Goal: Transaction & Acquisition: Purchase product/service

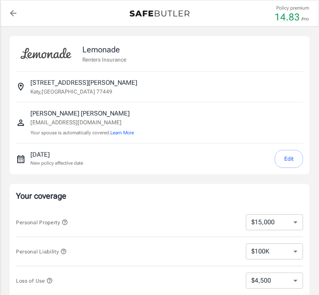
select select "15000"
click at [122, 135] on button "Learn More" at bounding box center [122, 132] width 24 height 7
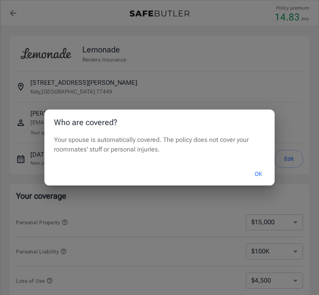
click at [267, 172] on button "OK" at bounding box center [258, 173] width 26 height 17
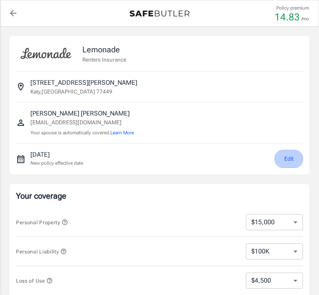
click at [279, 160] on button "Edit" at bounding box center [289, 159] width 28 height 18
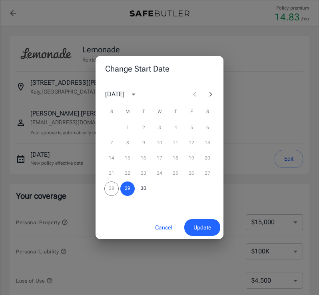
click at [212, 95] on icon "Next month" at bounding box center [211, 95] width 10 height 10
click at [205, 175] on button "25" at bounding box center [207, 173] width 14 height 14
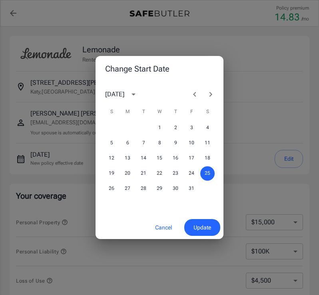
click at [197, 225] on span "Update" at bounding box center [202, 228] width 18 height 10
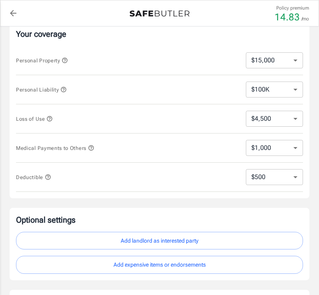
scroll to position [163, 0]
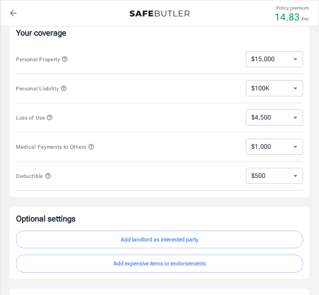
click at [246, 168] on select "$250 $500 $1,000 $2,500" at bounding box center [274, 176] width 57 height 16
select select "2500"
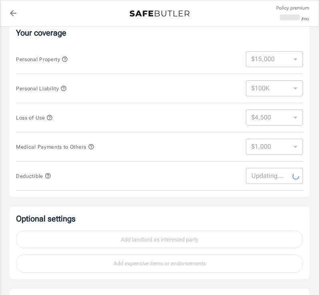
select select "2500"
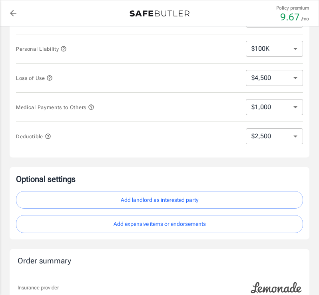
scroll to position [245, 0]
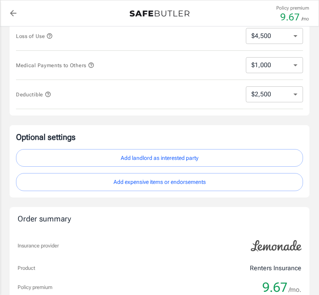
click at [169, 155] on button "Add landlord as interested party" at bounding box center [159, 158] width 287 height 18
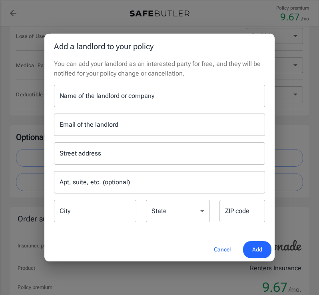
click at [105, 96] on input "Name of the landlord or company" at bounding box center [159, 96] width 211 height 22
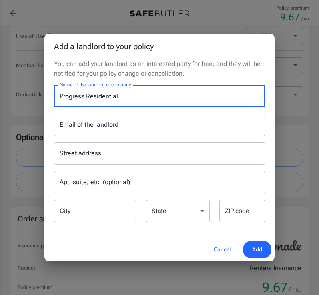
type input "Progress Residential"
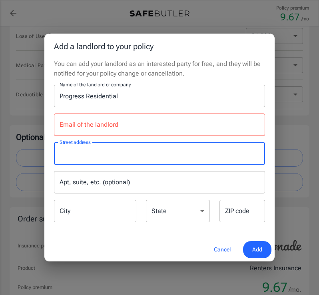
click at [98, 148] on input "Street address" at bounding box center [160, 153] width 204 height 15
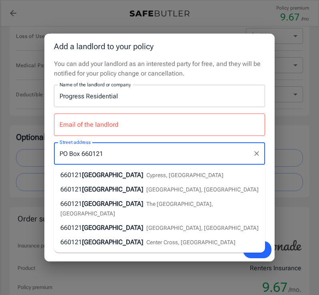
type input "PO Box 660121"
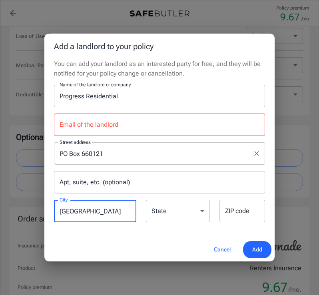
type input "Dallas"
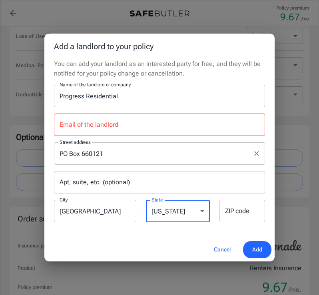
select select "TX"
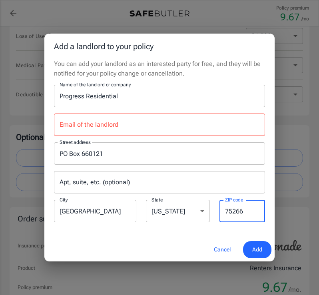
type input "75266"
click at [139, 131] on input "Email of the landlord" at bounding box center [159, 124] width 211 height 22
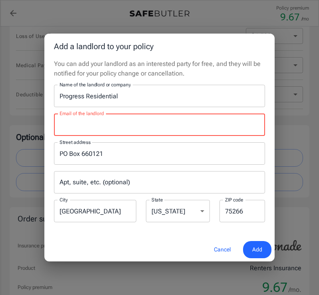
paste input "progress@policyverify.io"
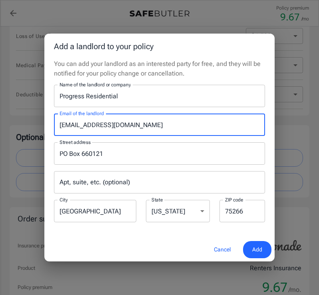
type input "progress@policyverify.io"
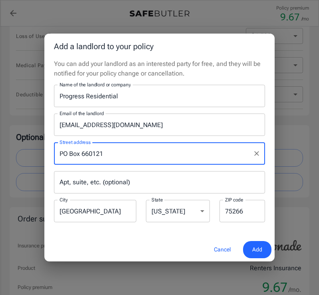
click at [265, 246] on button "Add" at bounding box center [257, 249] width 28 height 17
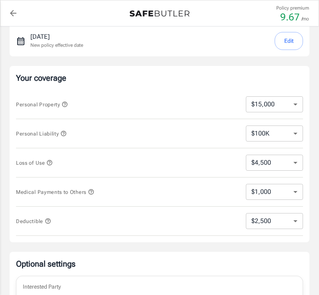
scroll to position [0, 0]
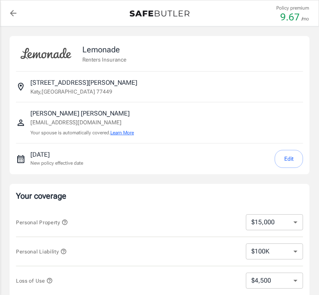
click at [122, 131] on button "Learn More" at bounding box center [122, 132] width 24 height 7
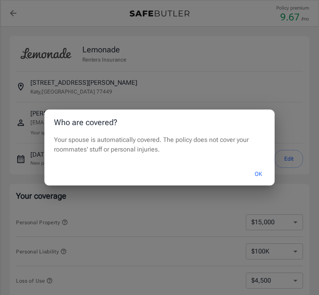
click at [251, 172] on button "OK" at bounding box center [258, 173] width 26 height 17
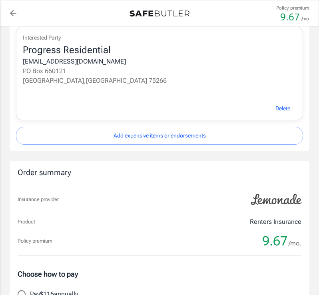
scroll to position [571, 0]
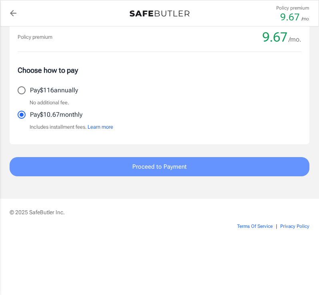
click at [205, 171] on button "Proceed to Payment" at bounding box center [160, 166] width 300 height 19
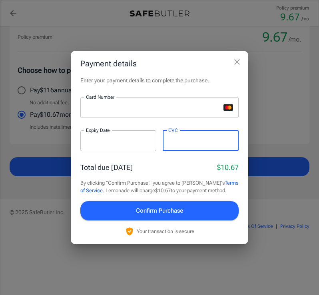
click at [158, 211] on span "Confirm Purchase" at bounding box center [159, 210] width 47 height 10
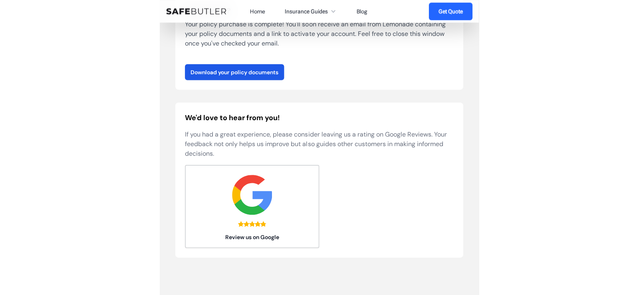
scroll to position [163, 0]
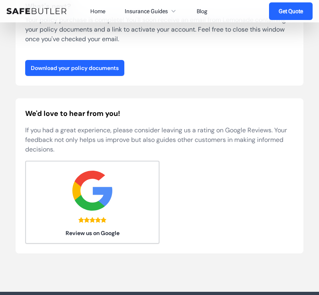
click at [101, 68] on link "Download your policy documents" at bounding box center [74, 68] width 99 height 16
